Goal: Task Accomplishment & Management: Manage account settings

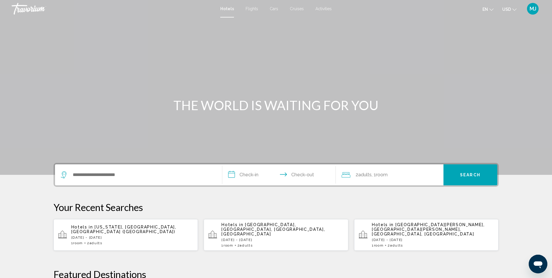
click at [534, 10] on span "MJ" at bounding box center [532, 9] width 7 height 6
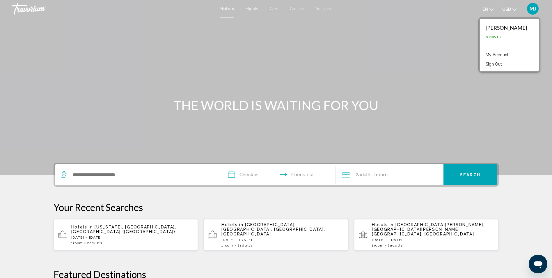
click at [506, 55] on link "My Account" at bounding box center [497, 55] width 29 height 8
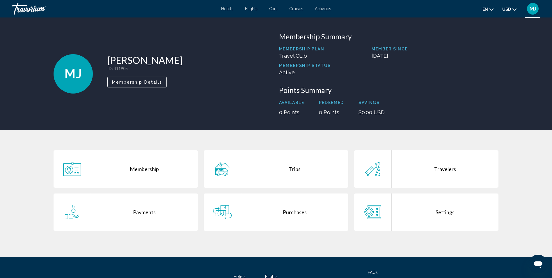
click at [293, 171] on div "Trips" at bounding box center [294, 168] width 107 height 37
